Goal: Find specific page/section

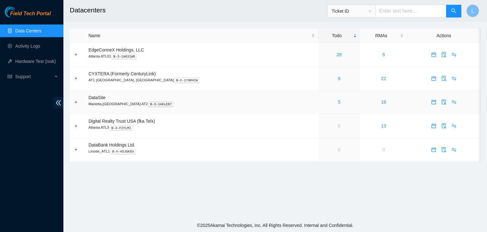
click at [322, 103] on div "5" at bounding box center [339, 101] width 35 height 7
